Goal: Task Accomplishment & Management: Manage account settings

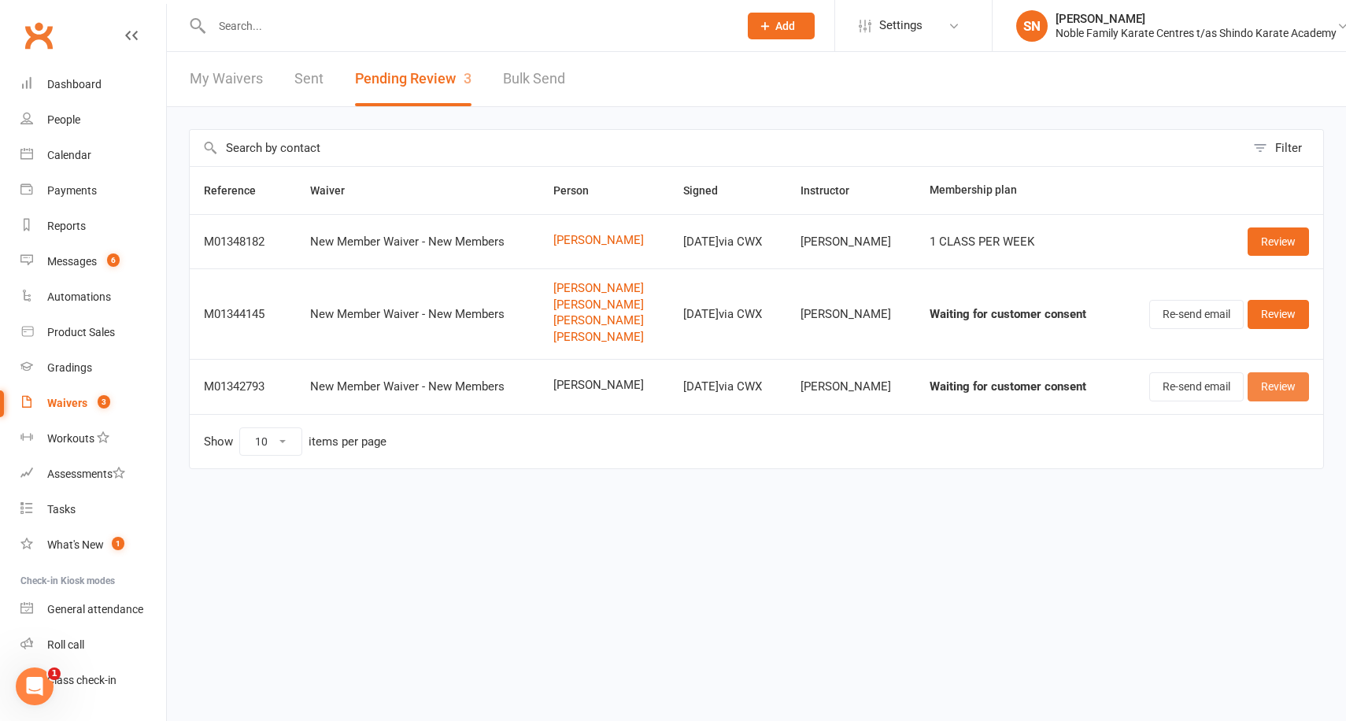
click at [1301, 387] on link "Review" at bounding box center [1278, 386] width 61 height 28
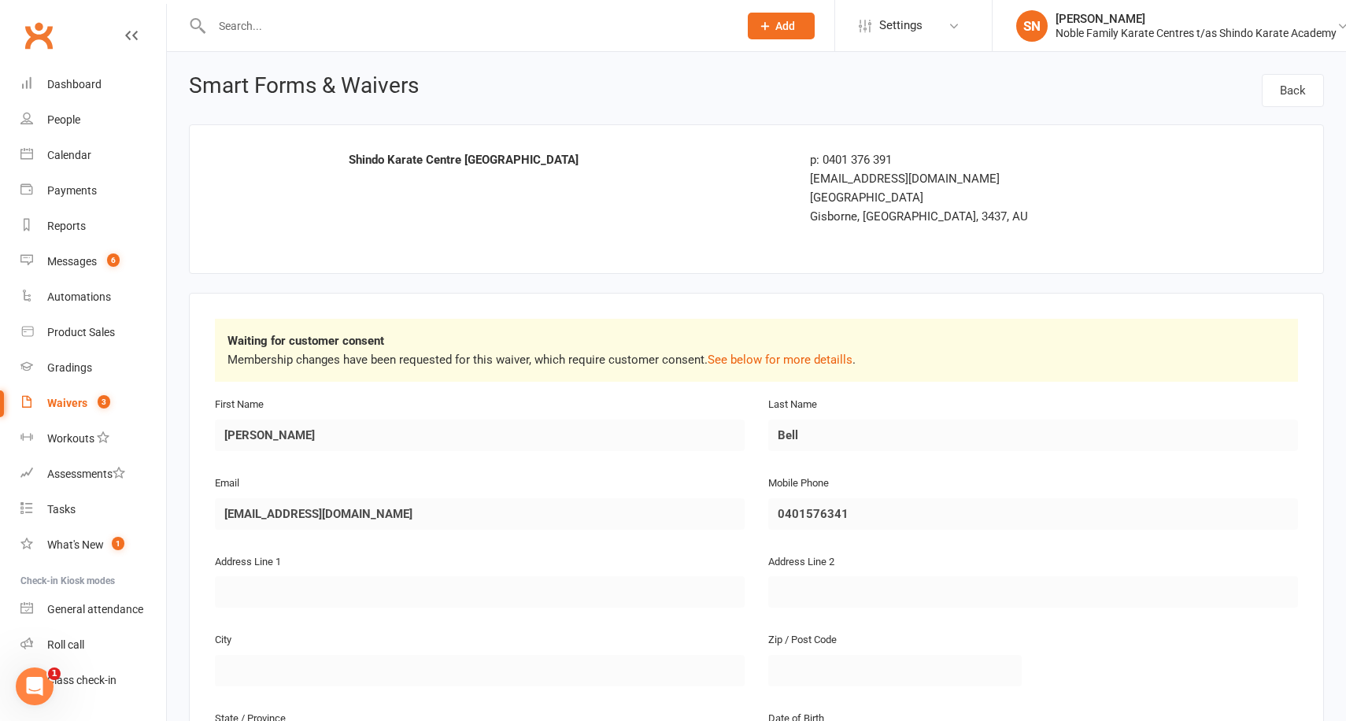
click at [139, 30] on div "Clubworx" at bounding box center [83, 45] width 166 height 58
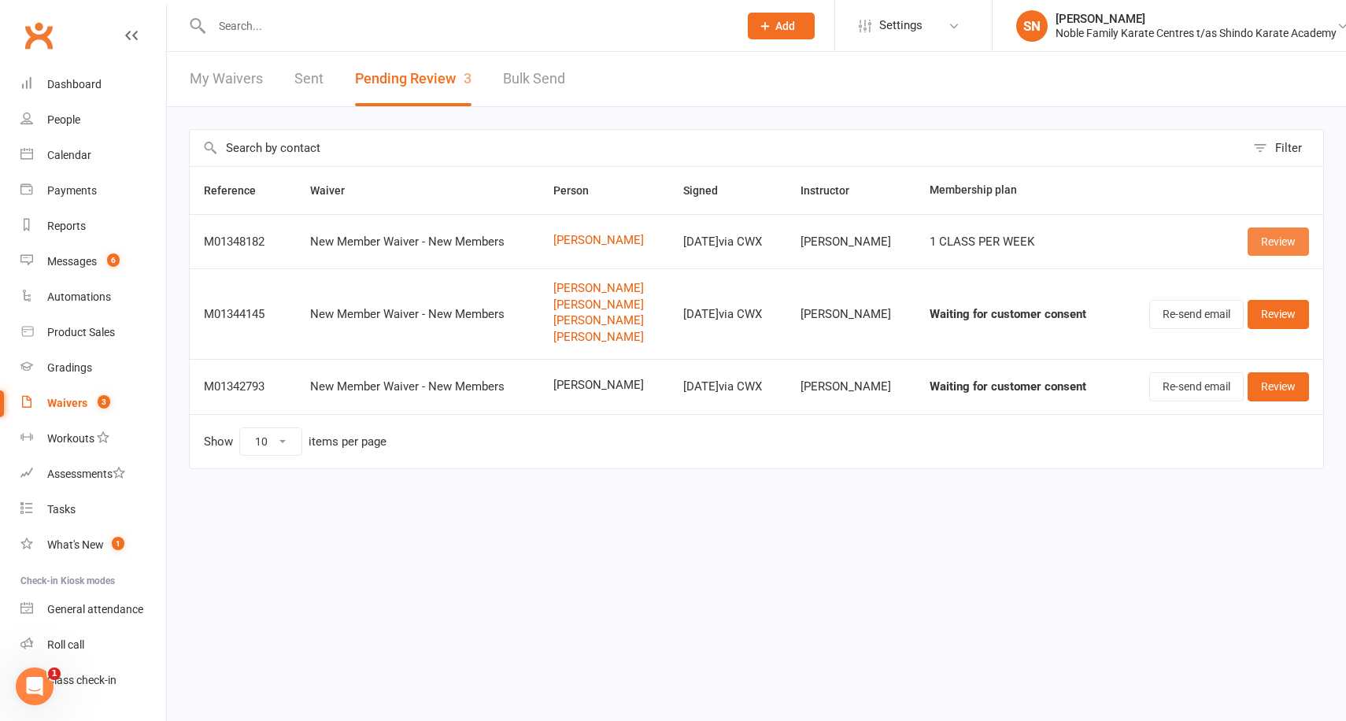
click at [1260, 235] on link "Review" at bounding box center [1278, 242] width 61 height 28
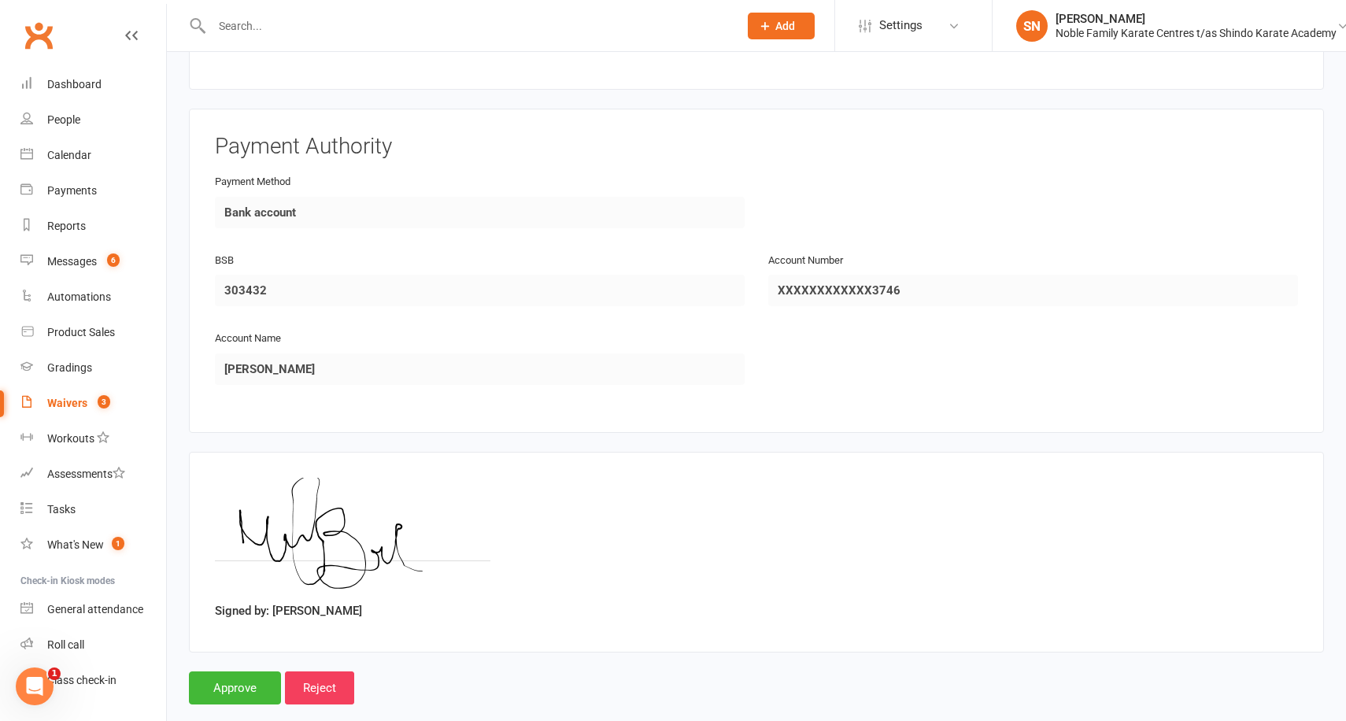
scroll to position [1563, 0]
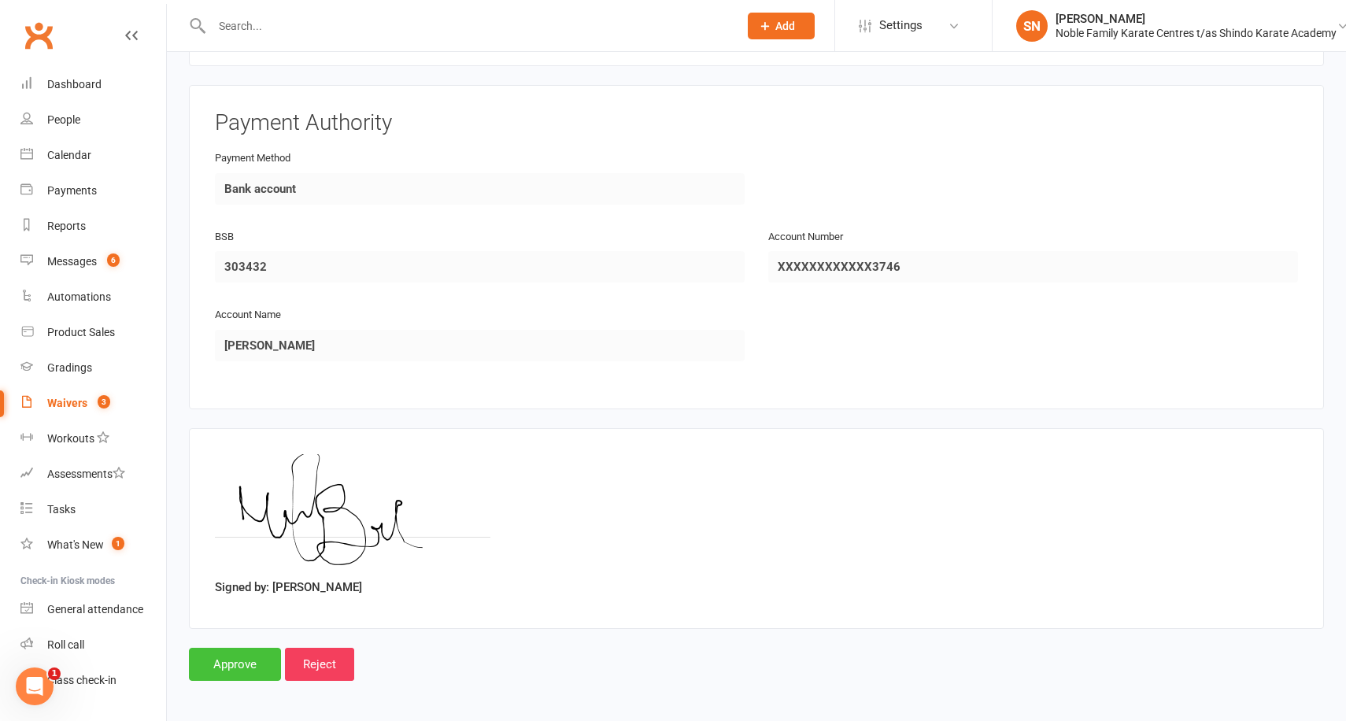
click at [220, 668] on input "Approve" at bounding box center [235, 664] width 92 height 33
